Goal: Information Seeking & Learning: Learn about a topic

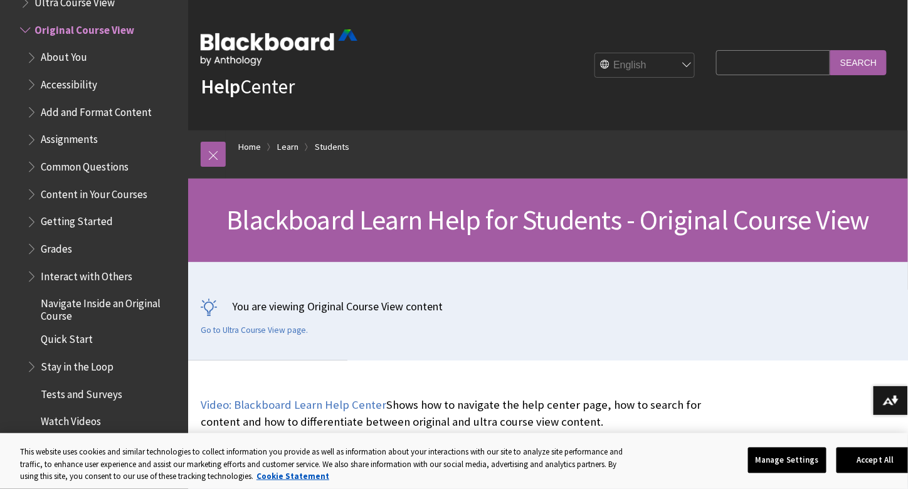
click at [729, 66] on input "Search Query" at bounding box center [773, 62] width 114 height 24
type input "dropbox"
click at [830, 50] on input "Search" at bounding box center [858, 62] width 56 height 24
click at [859, 61] on input "Search" at bounding box center [858, 62] width 56 height 24
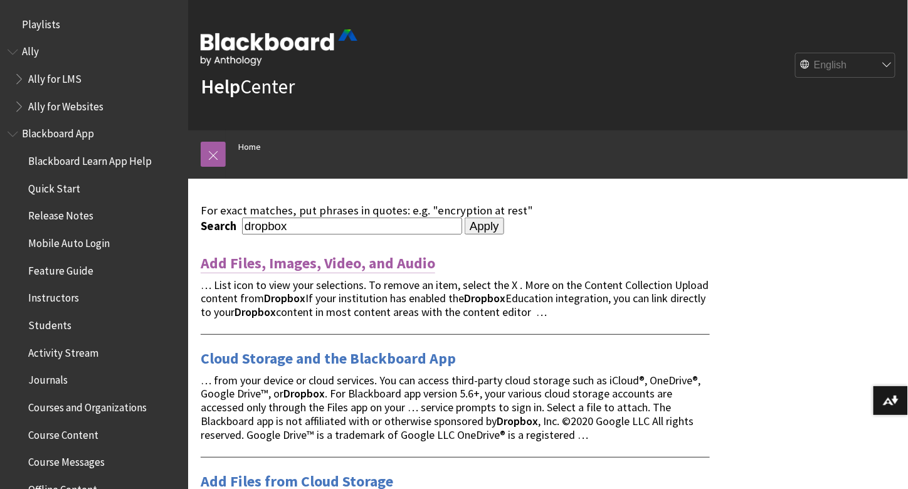
click at [390, 263] on link "Add Files, Images, Video, and Audio" at bounding box center [318, 263] width 235 height 20
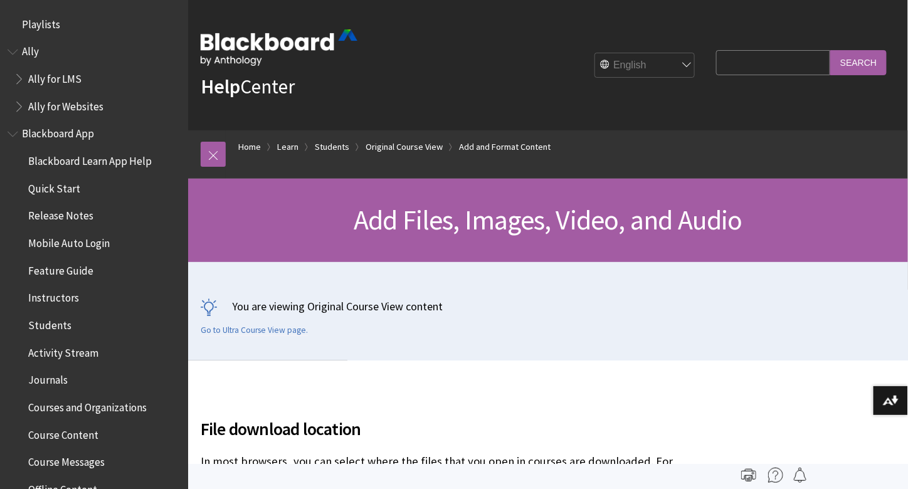
scroll to position [1591, 0]
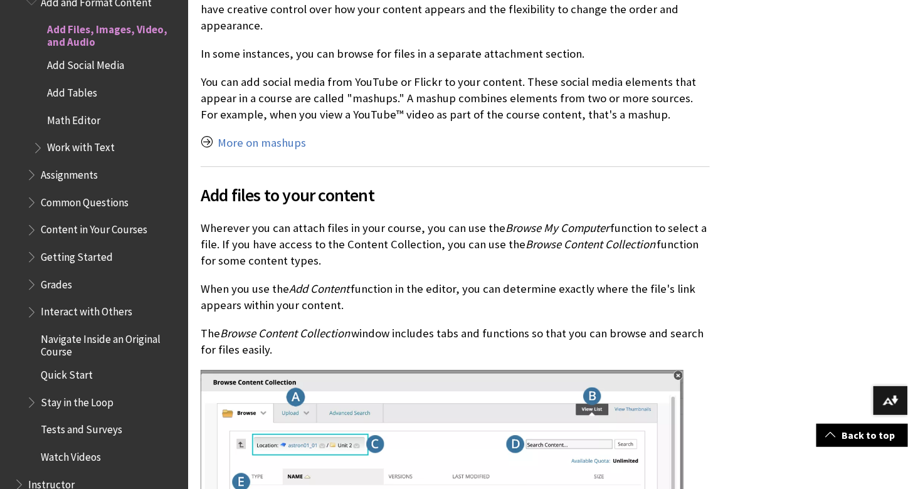
scroll to position [1003, 0]
